Goal: Information Seeking & Learning: Learn about a topic

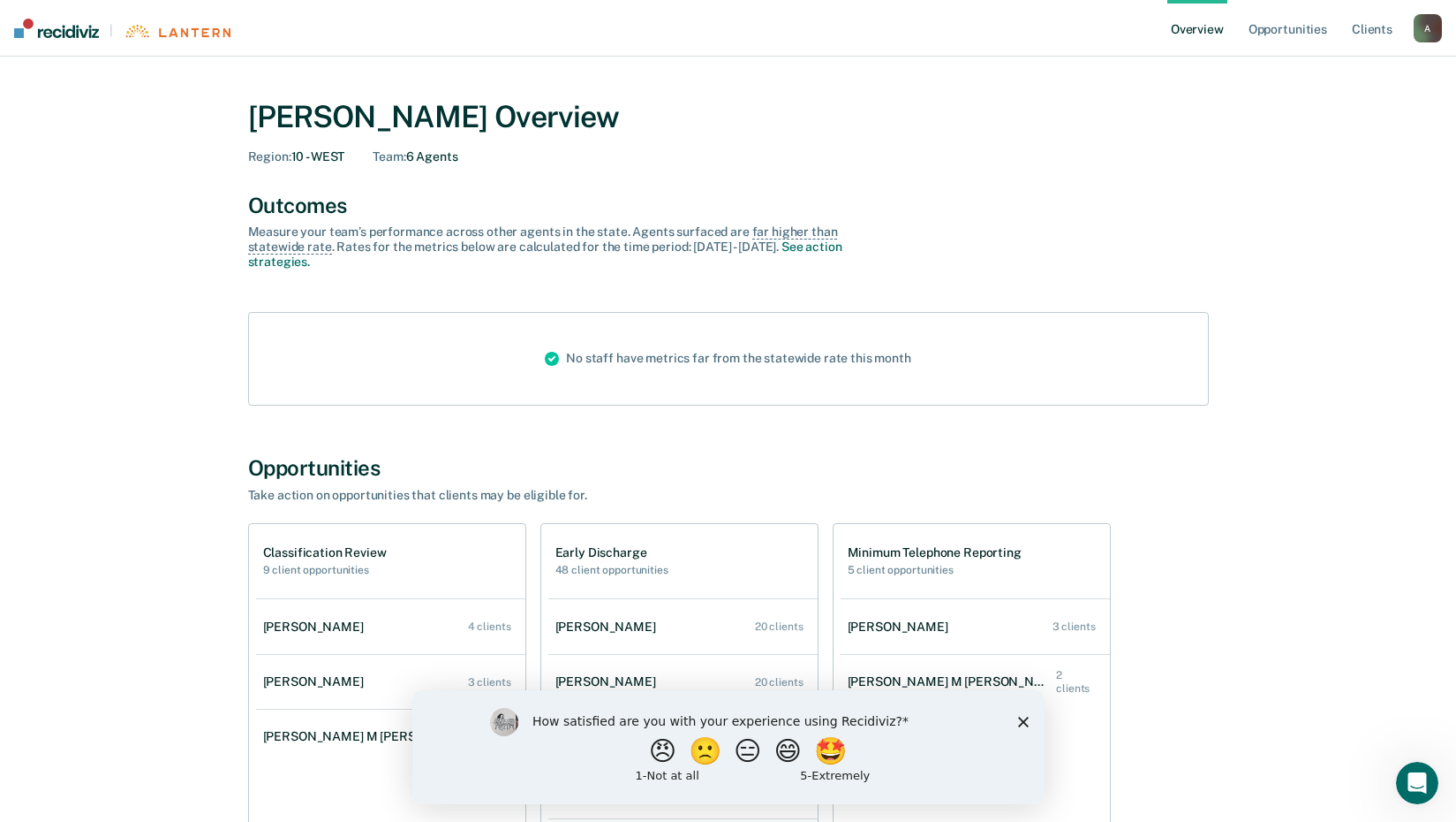
click at [1019, 714] on div "How satisfied are you with your experience using Recidiviz? 😠 🙁 😑 😄 🤩 1 - Not a…" at bounding box center [728, 746] width 633 height 114
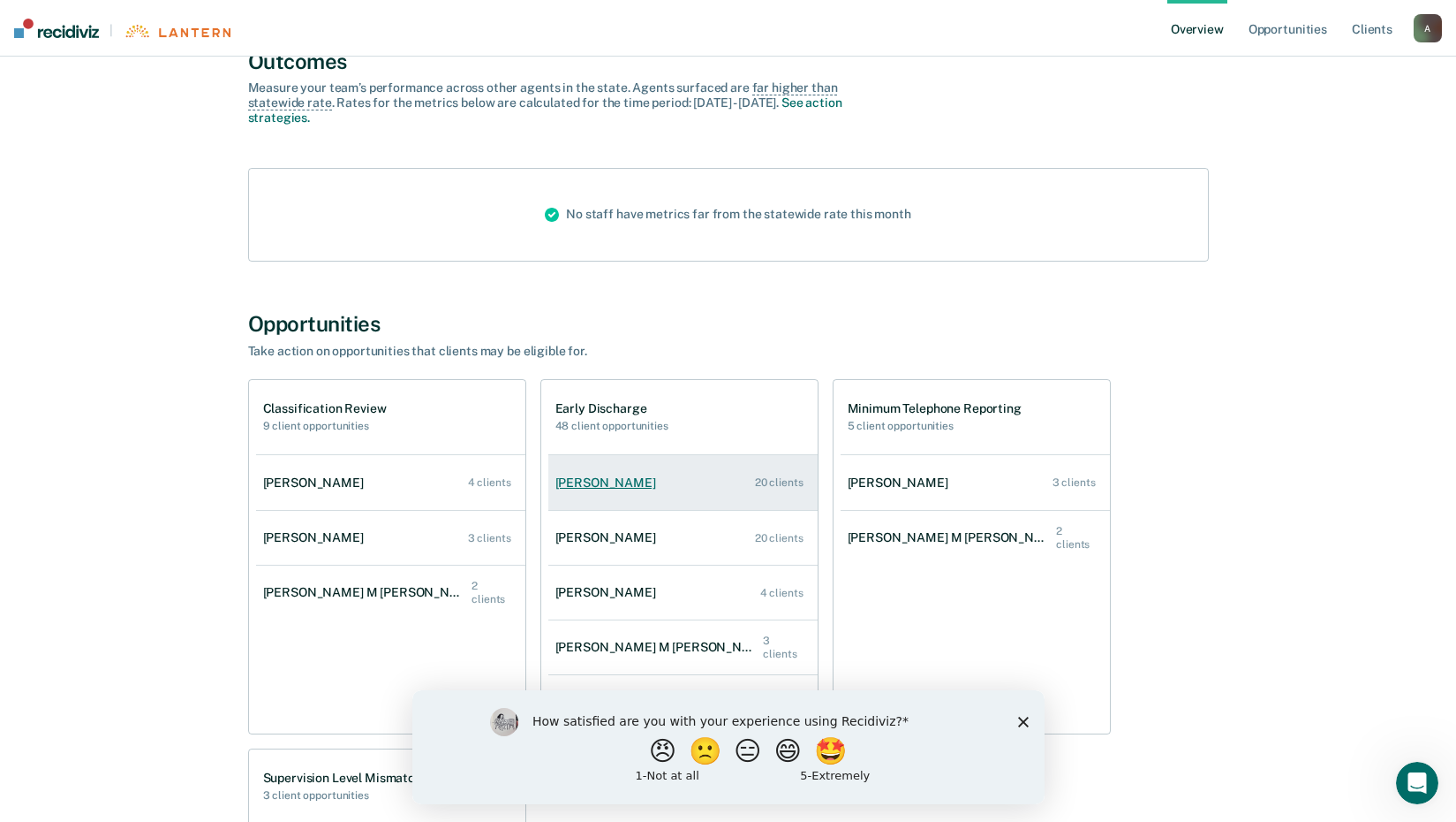
scroll to position [354, 0]
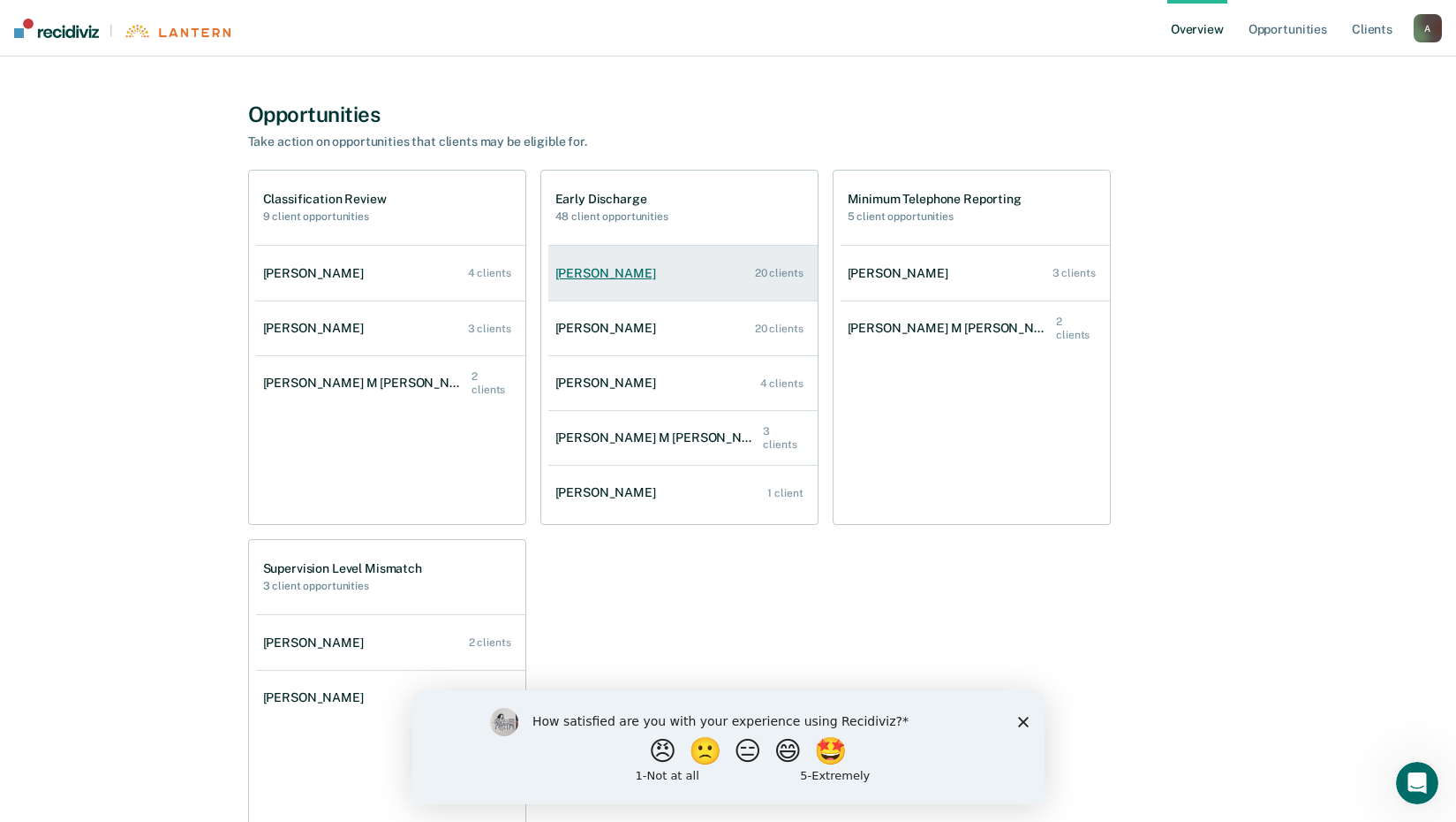
click at [796, 277] on div "20 clients" at bounding box center [779, 273] width 48 height 12
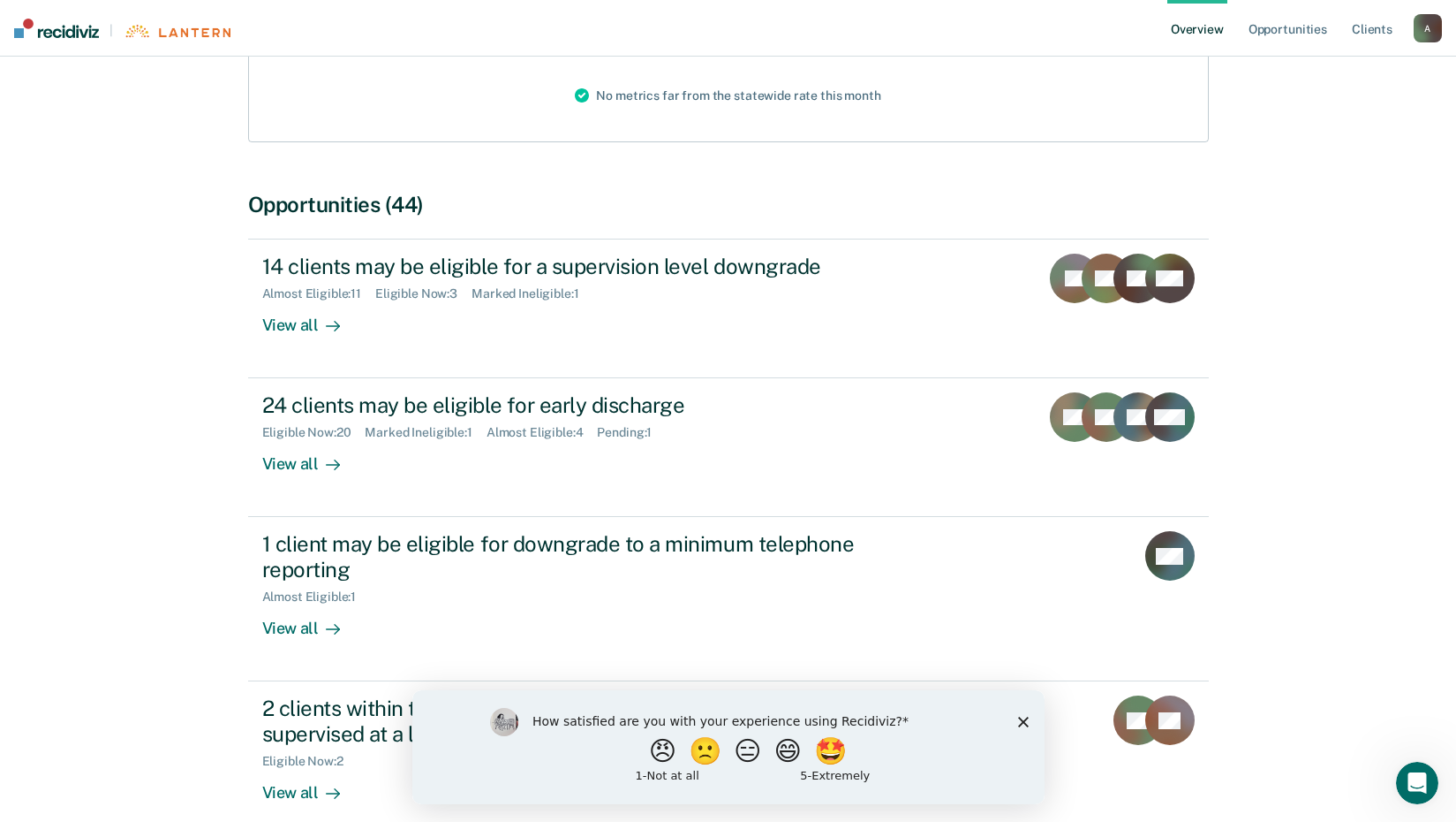
scroll to position [265, 0]
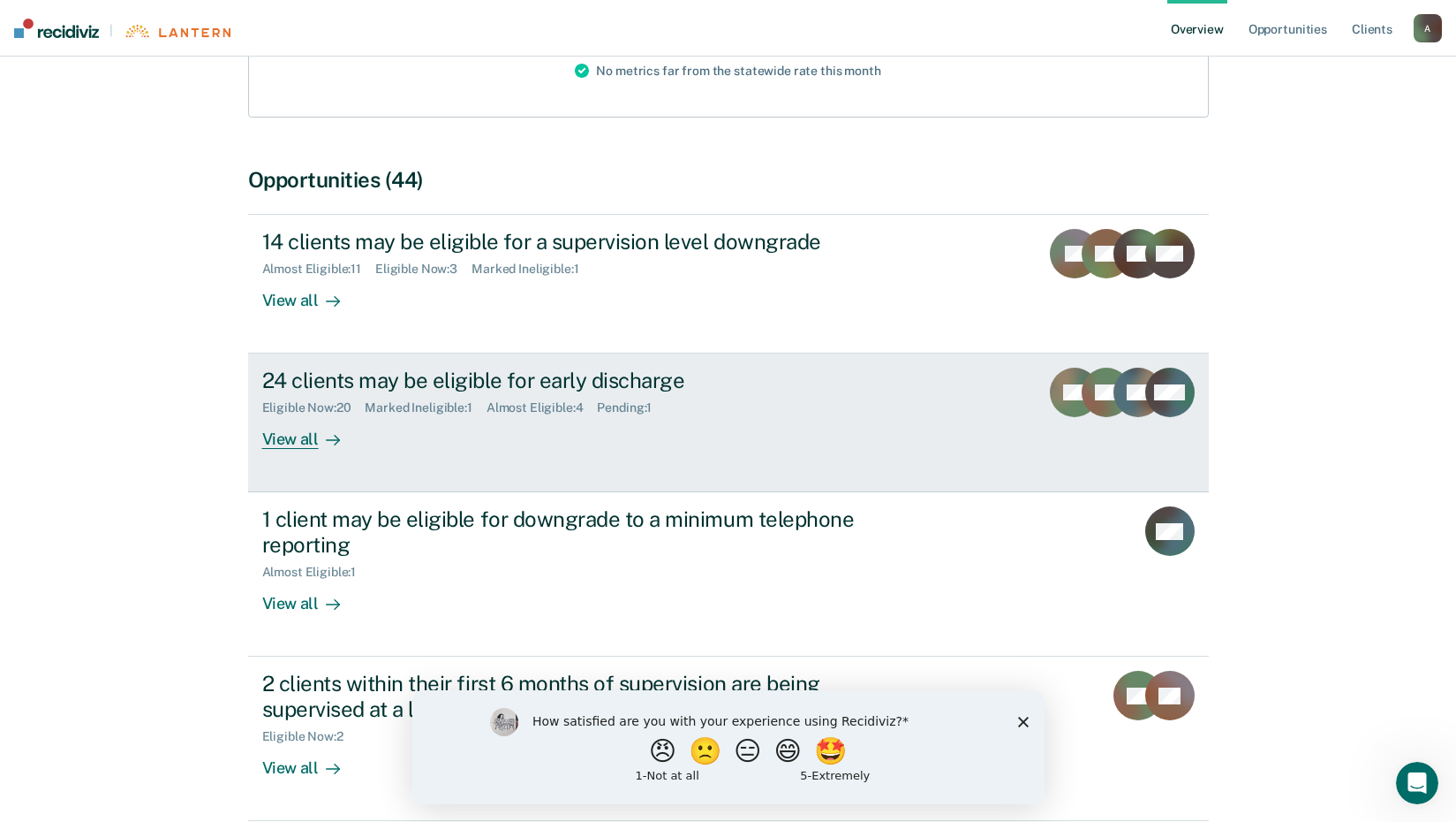
click at [547, 390] on div "24 clients may be eligible for early discharge" at bounding box center [572, 380] width 620 height 26
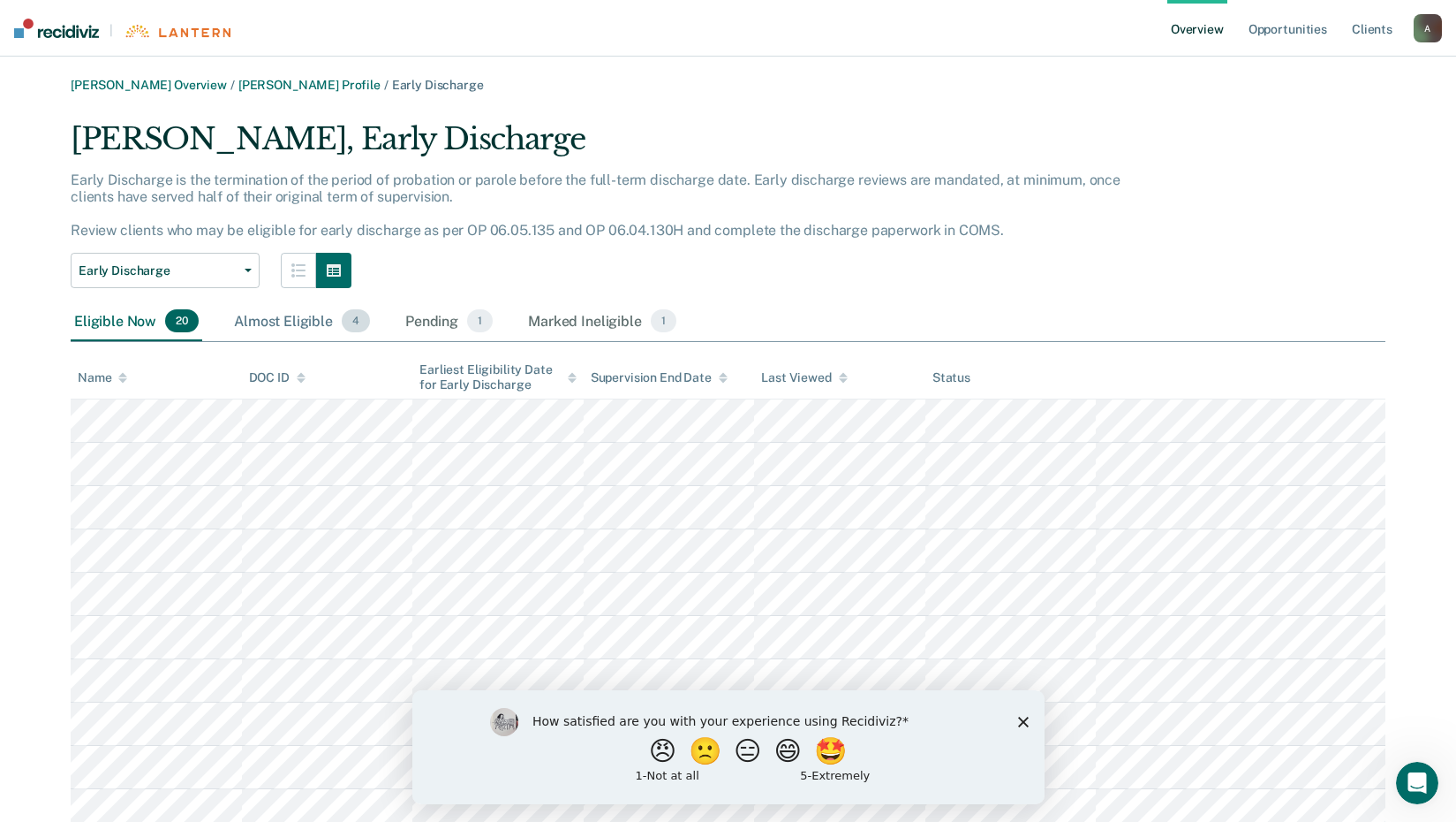
click at [309, 323] on div "Almost Eligible 4" at bounding box center [302, 321] width 143 height 39
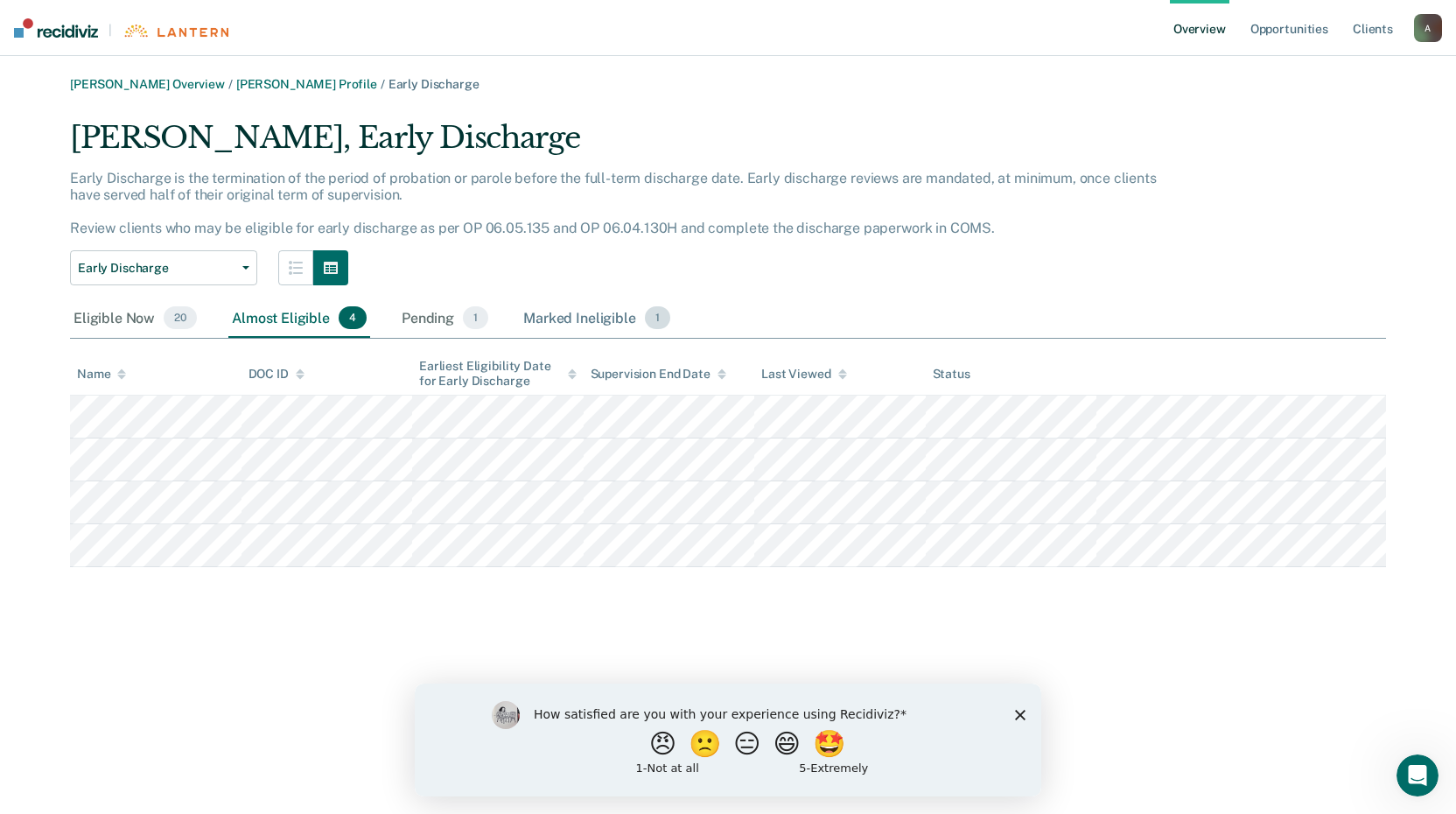
click at [625, 323] on div "Marked Ineligible 1" at bounding box center [597, 318] width 154 height 39
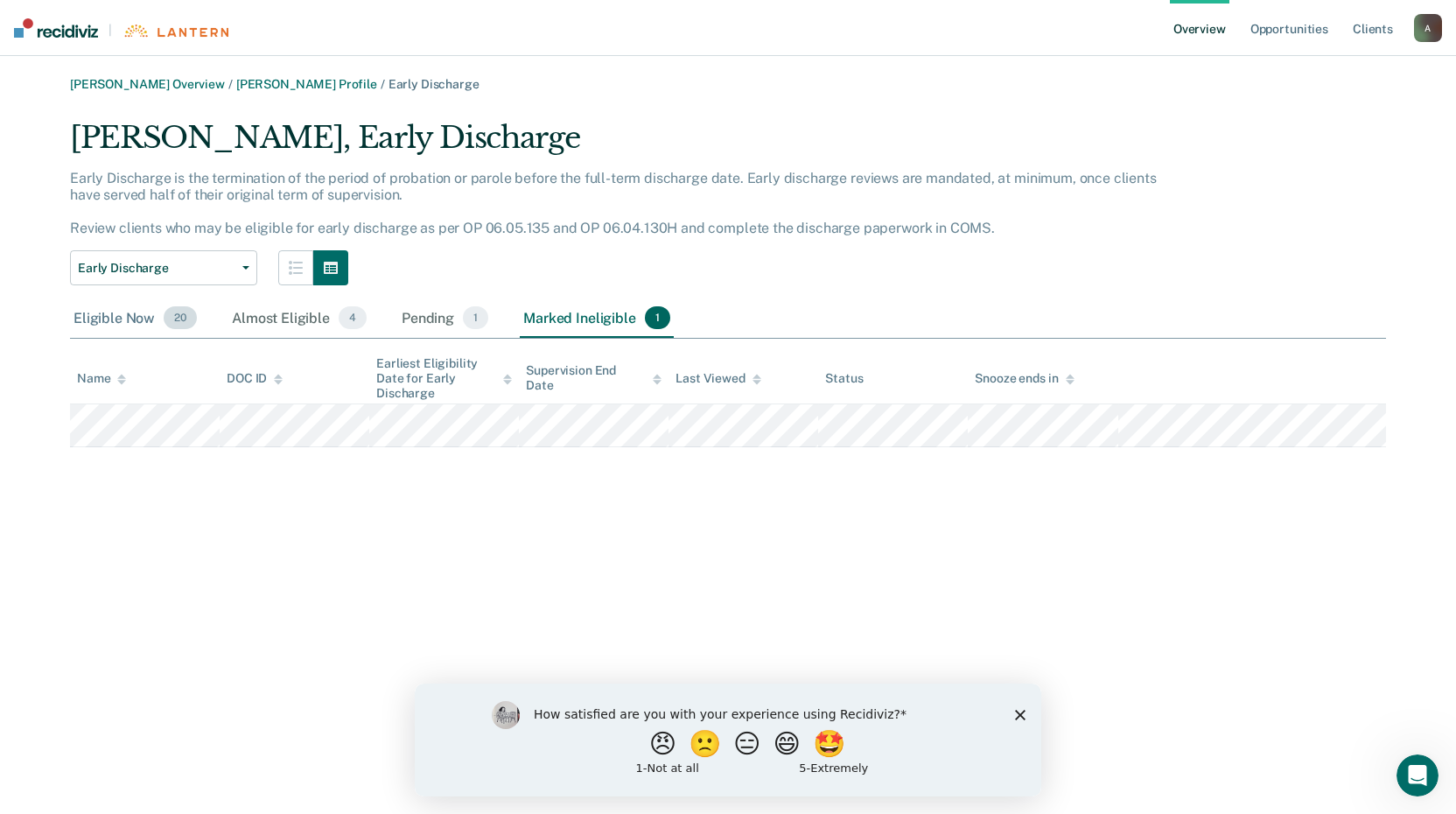
click at [148, 306] on div "Eligible Now 20" at bounding box center [135, 318] width 131 height 39
